Goal: Check status

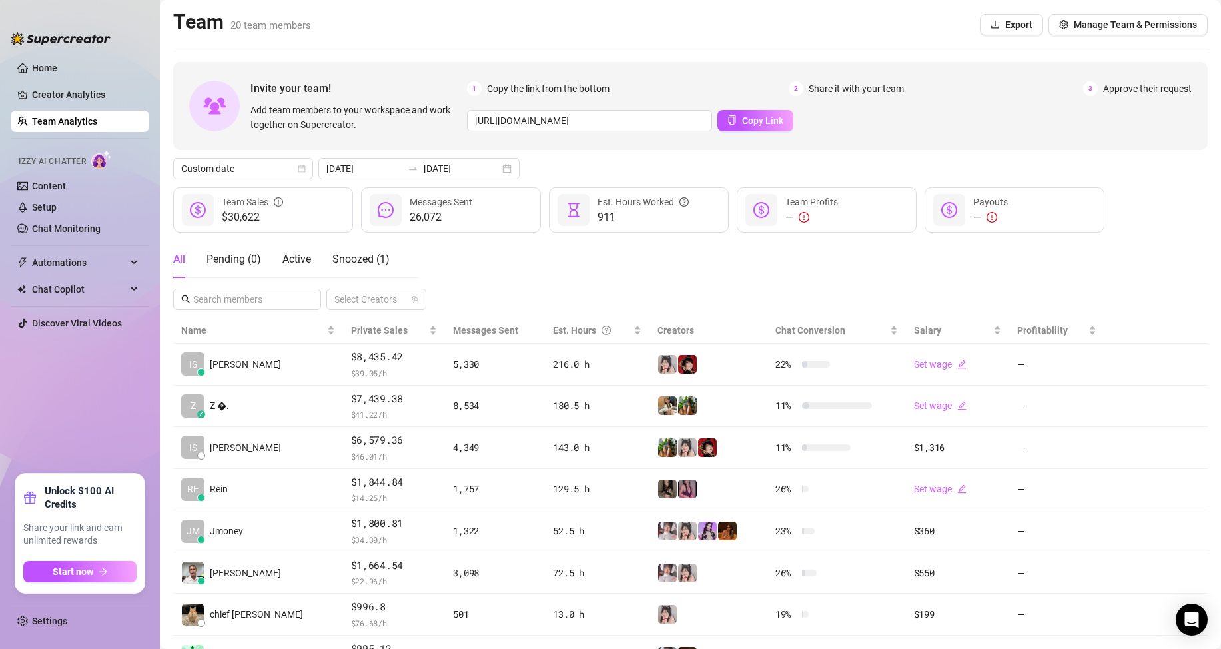
scroll to position [133, 0]
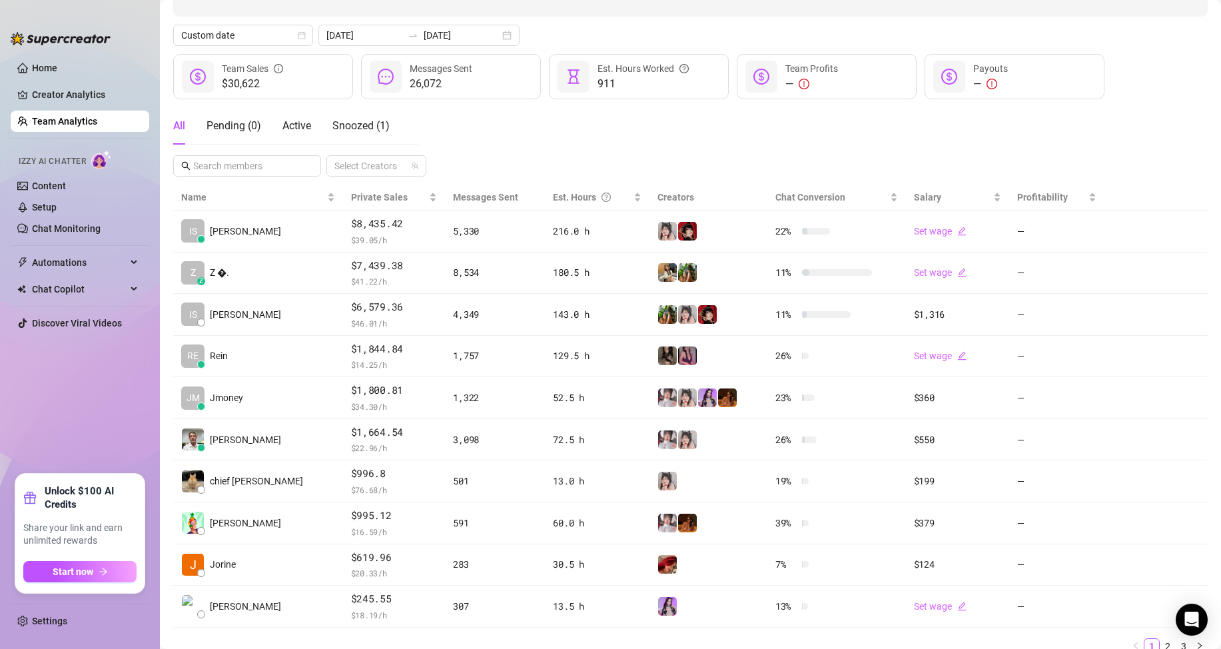
click at [34, 398] on ul "Home Creator Analytics Team Analytics Izzy AI Chatter Content Setup Chat Monito…" at bounding box center [80, 260] width 139 height 416
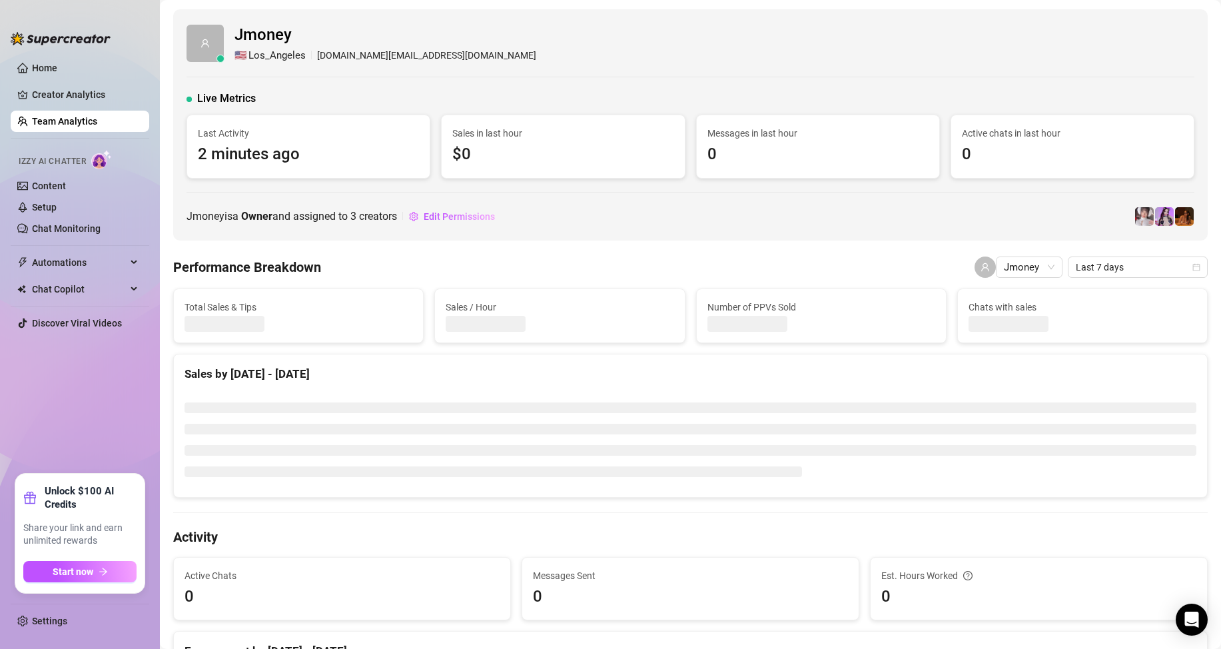
click at [794, 212] on div "Jmoney is a Owner and assigned to 3 creators Edit Permissions" at bounding box center [690, 216] width 1008 height 21
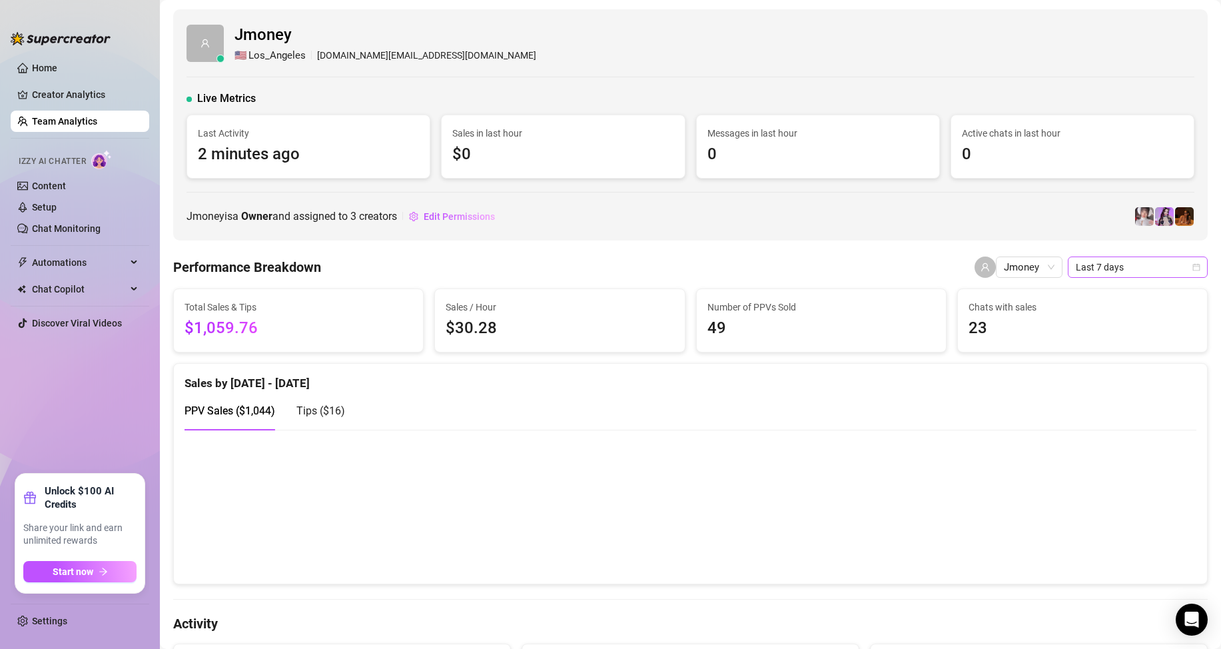
click at [1169, 266] on span "Last 7 days" at bounding box center [1138, 267] width 124 height 20
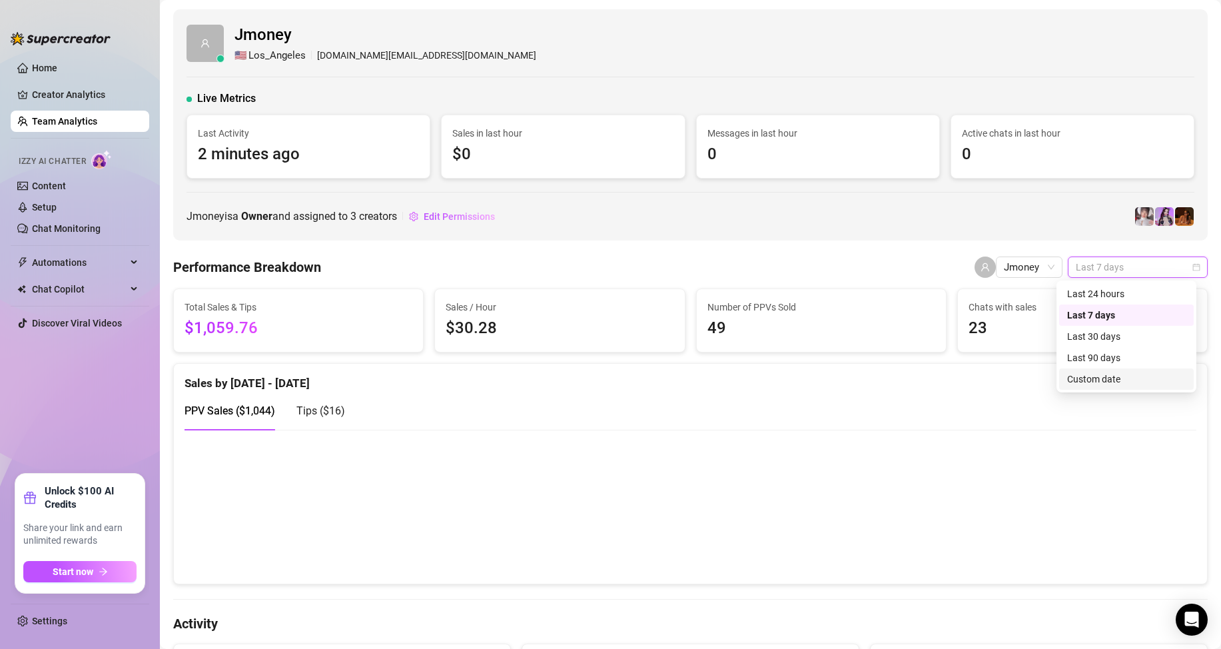
click at [1119, 374] on div "Custom date" at bounding box center [1126, 379] width 119 height 15
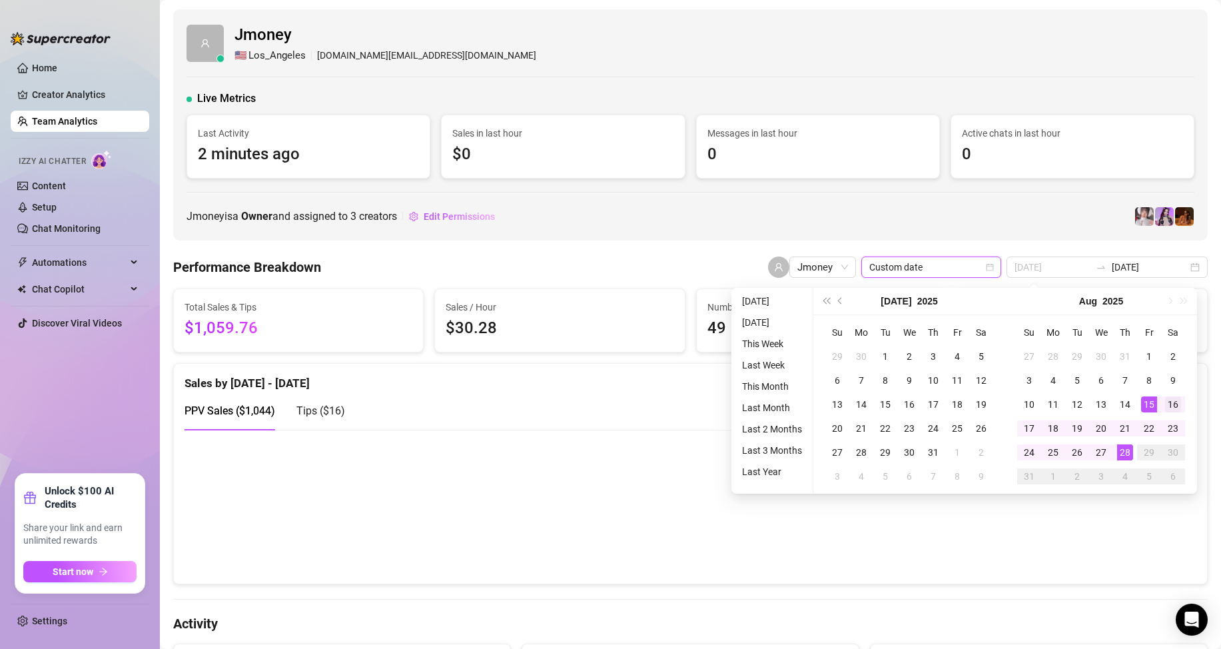
type input "[DATE]"
drag, startPoint x: 1166, startPoint y: 405, endPoint x: 1159, endPoint y: 426, distance: 21.7
click at [1165, 405] on div "16" at bounding box center [1173, 404] width 16 height 16
type input "2025-08-22"
click at [1131, 454] on div "28" at bounding box center [1125, 452] width 16 height 16
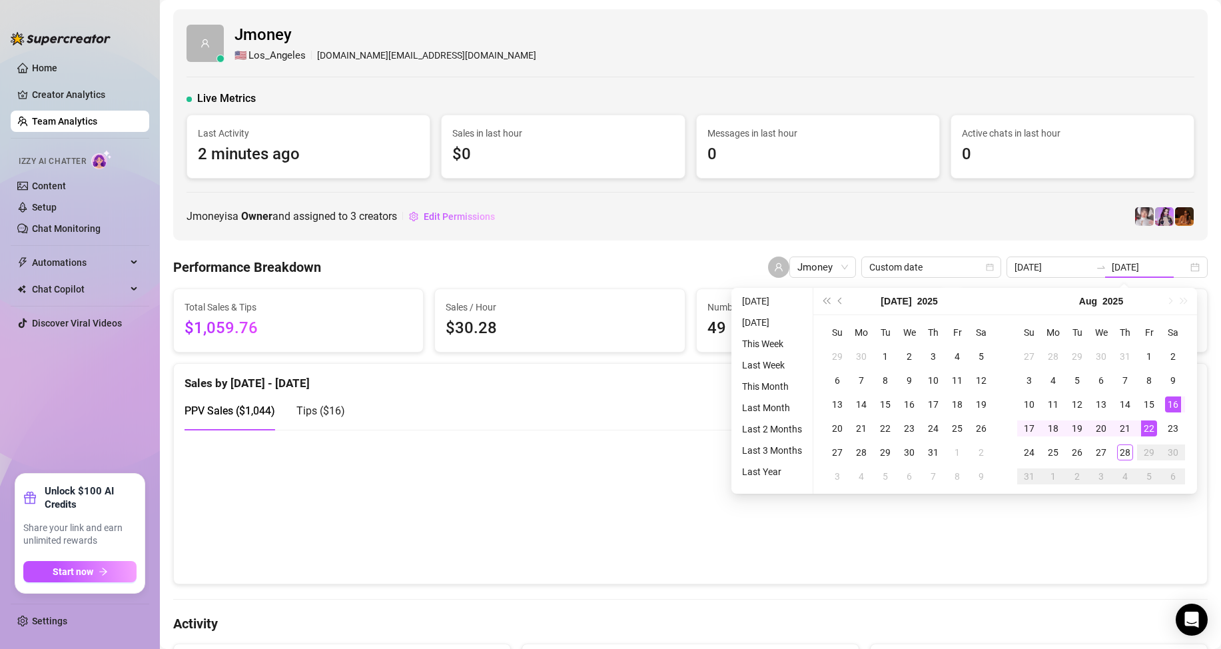
type input "2025-08-21"
type input "[DATE]"
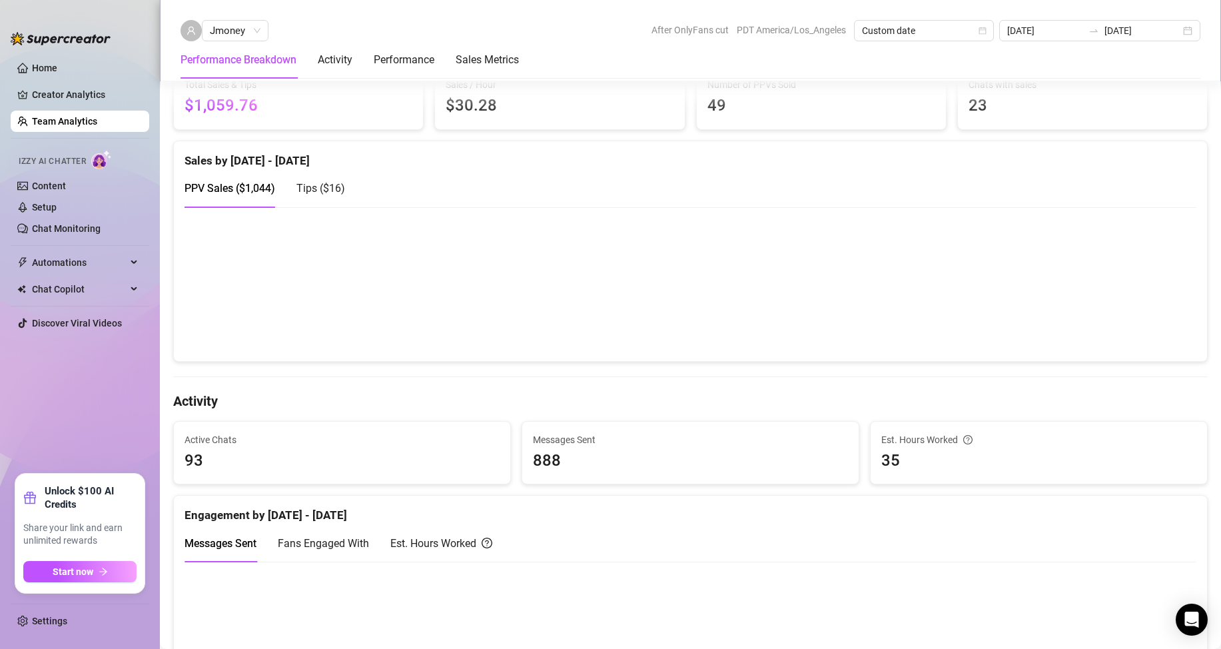
scroll to position [333, 0]
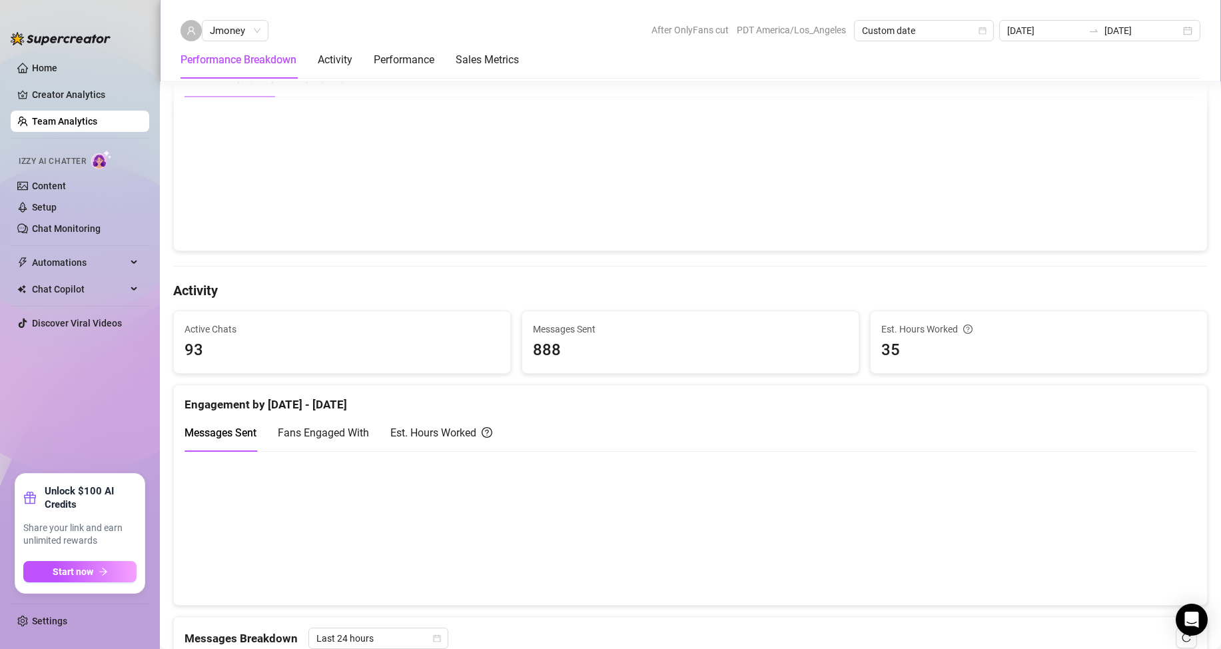
click at [109, 375] on ul "Home Creator Analytics Team Analytics Izzy AI Chatter Content Setup Chat Monito…" at bounding box center [80, 260] width 139 height 416
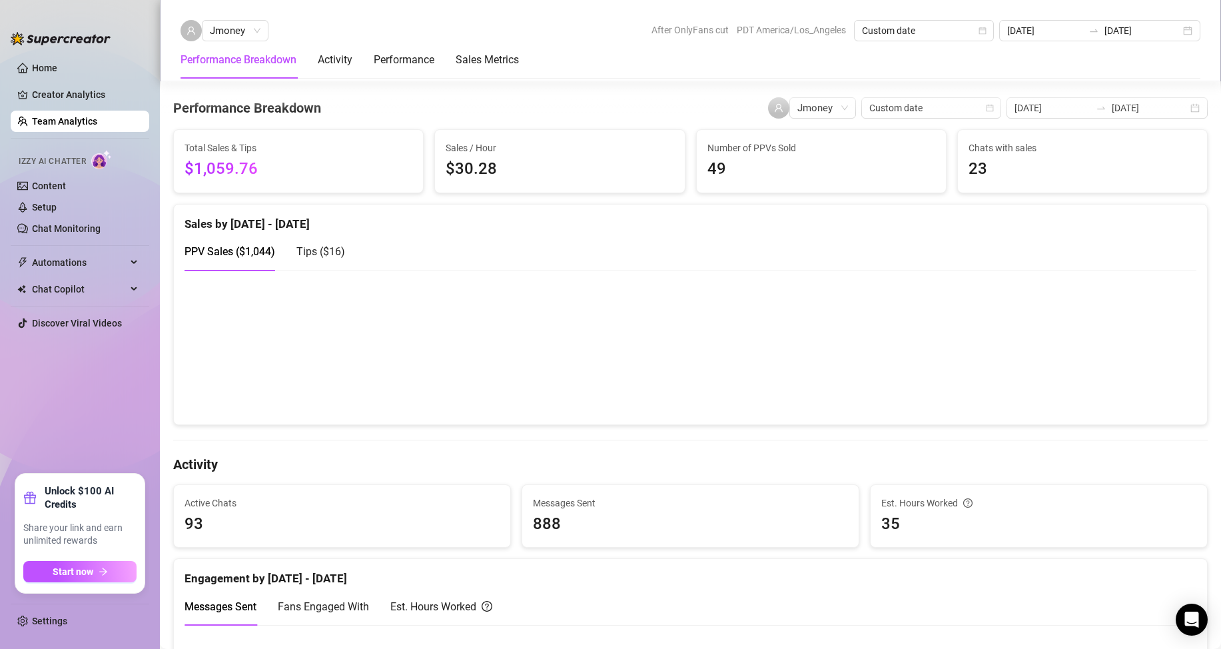
scroll to position [133, 0]
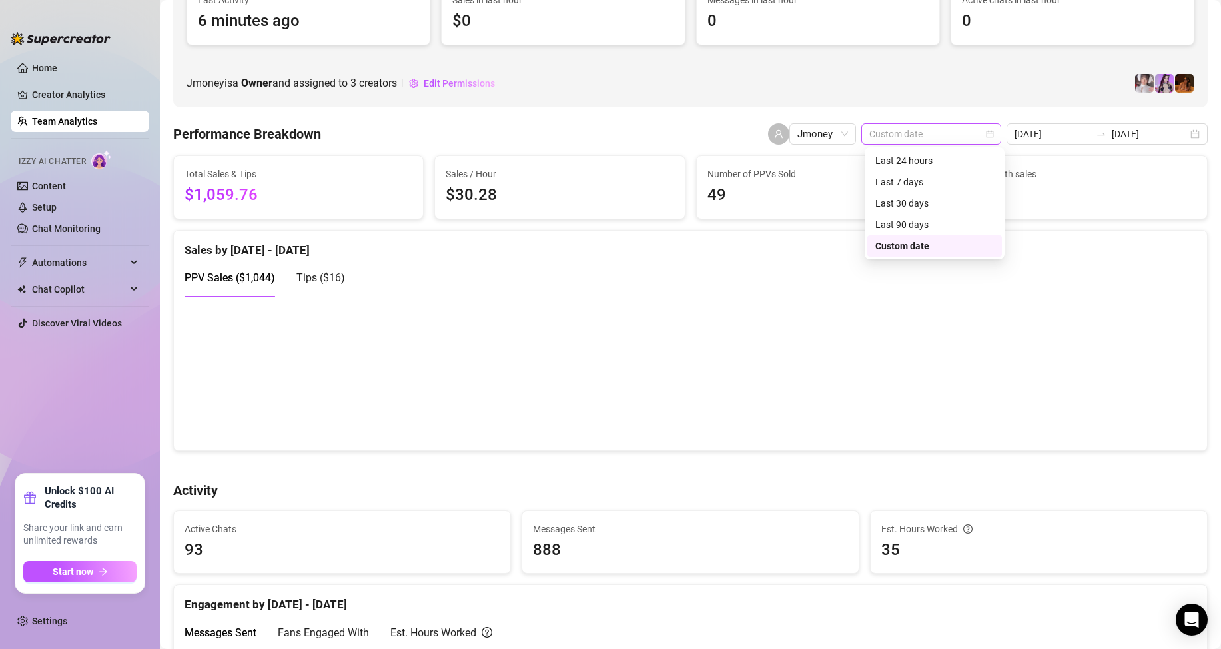
click at [975, 133] on span "Custom date" at bounding box center [931, 134] width 124 height 20
click at [923, 244] on div "Custom date" at bounding box center [934, 245] width 119 height 15
click at [1030, 124] on div "2025-08-21 2025-08-28" at bounding box center [1106, 133] width 201 height 21
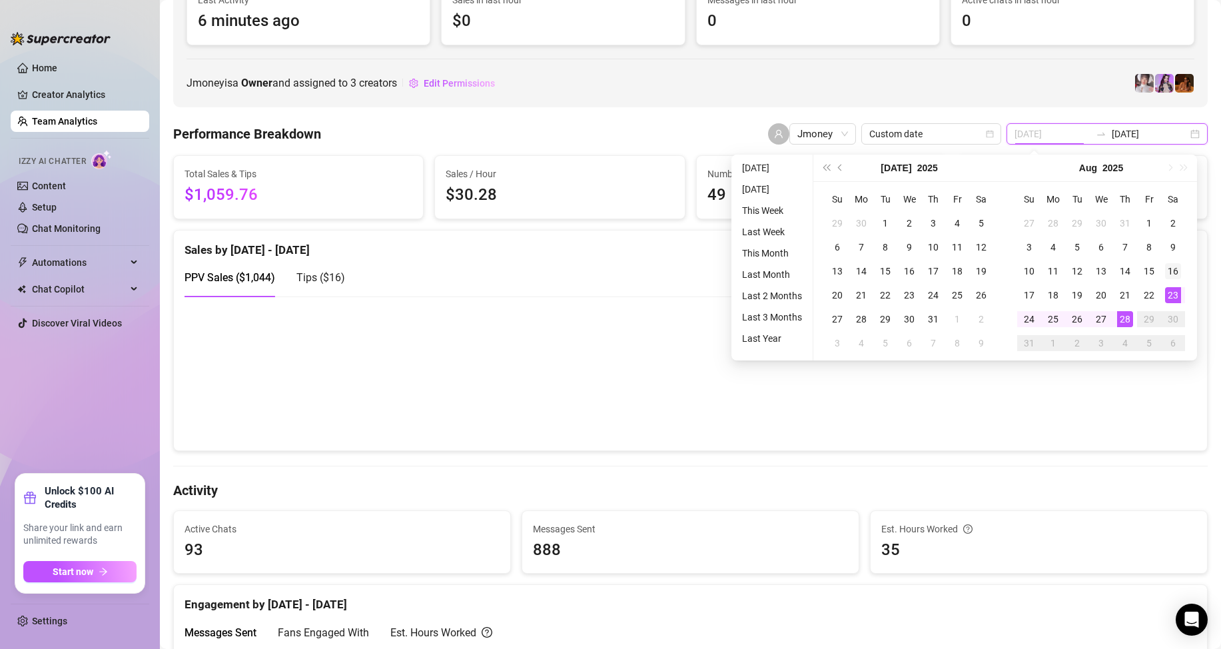
type input "[DATE]"
click at [1181, 267] on td "16" at bounding box center [1173, 271] width 24 height 24
type input "[DATE]"
click at [1120, 316] on div "28" at bounding box center [1125, 319] width 16 height 16
type input "[DATE]"
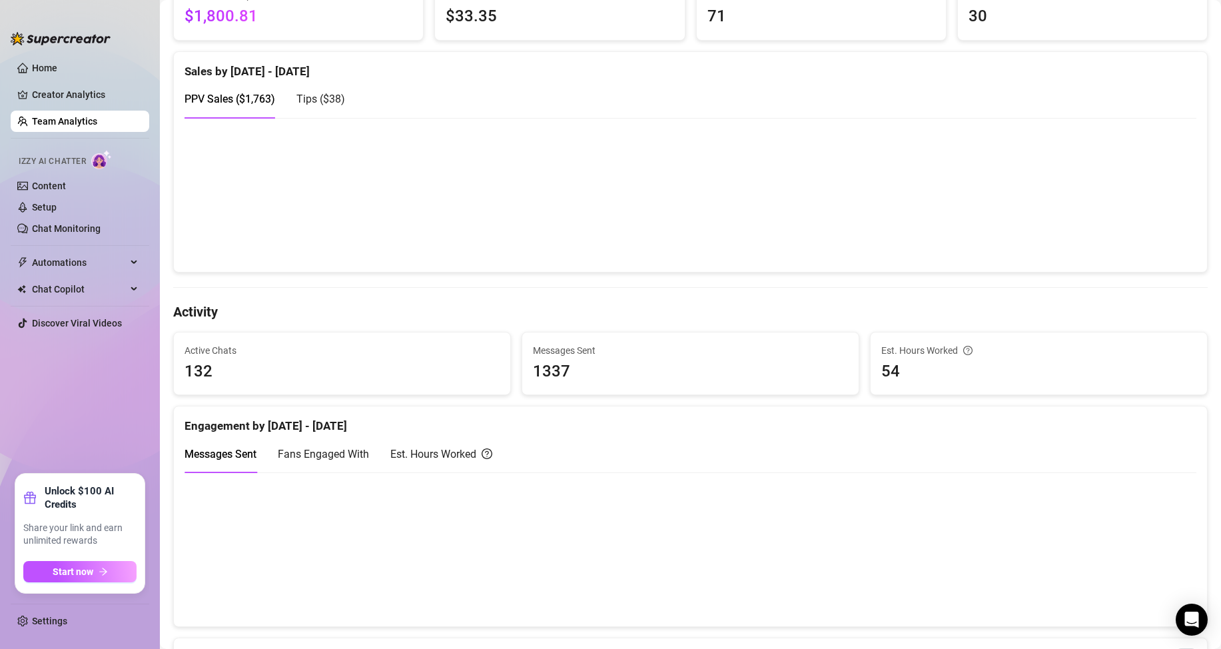
scroll to position [333, 0]
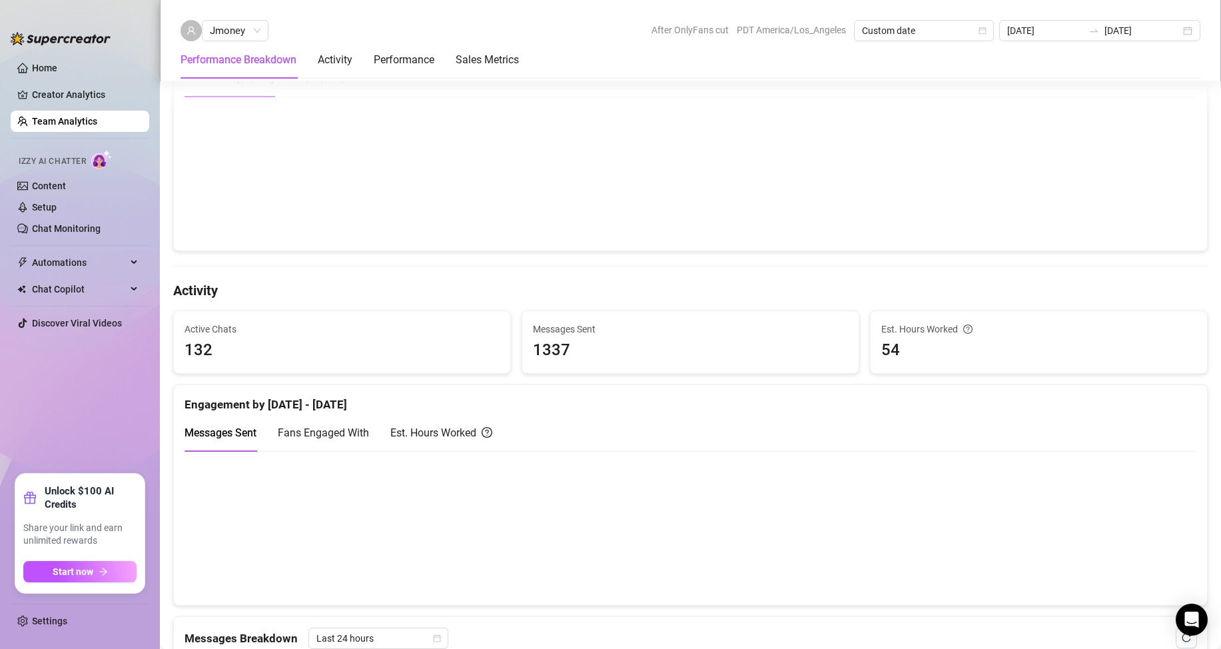
click at [442, 437] on div "Est. Hours Worked" at bounding box center [441, 432] width 102 height 17
click at [309, 434] on span "Fans Engaged With" at bounding box center [323, 432] width 91 height 13
click at [245, 432] on span "Messages Sent" at bounding box center [220, 432] width 72 height 13
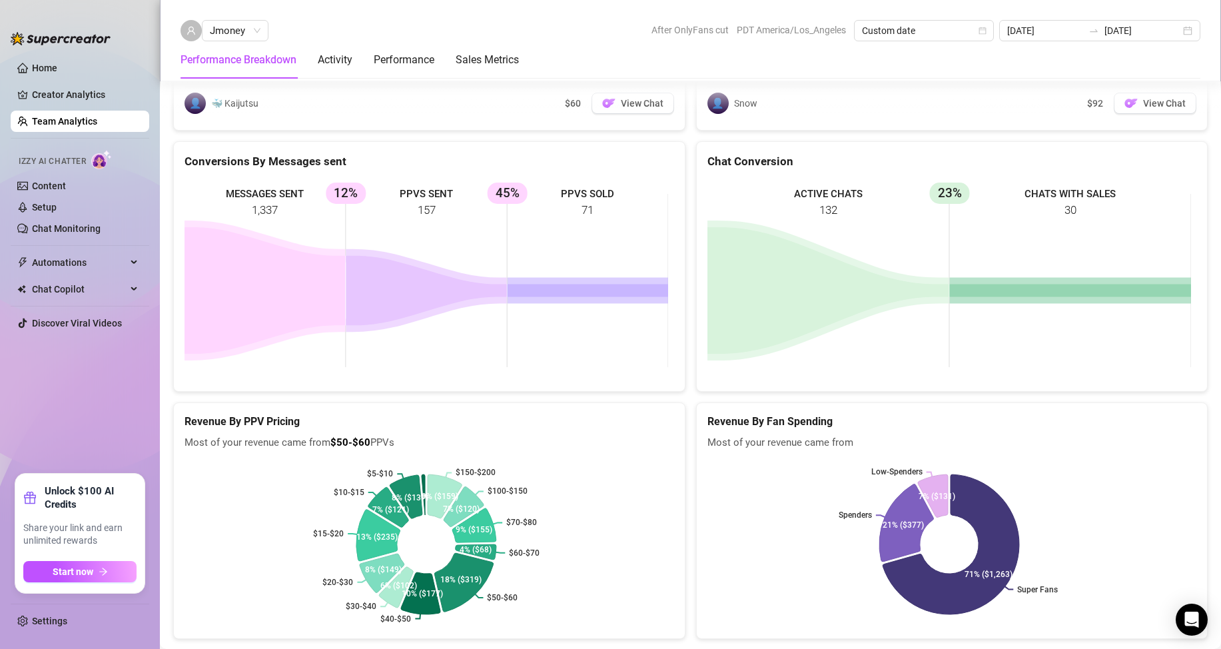
scroll to position [1964, 0]
